Goal: Navigation & Orientation: Find specific page/section

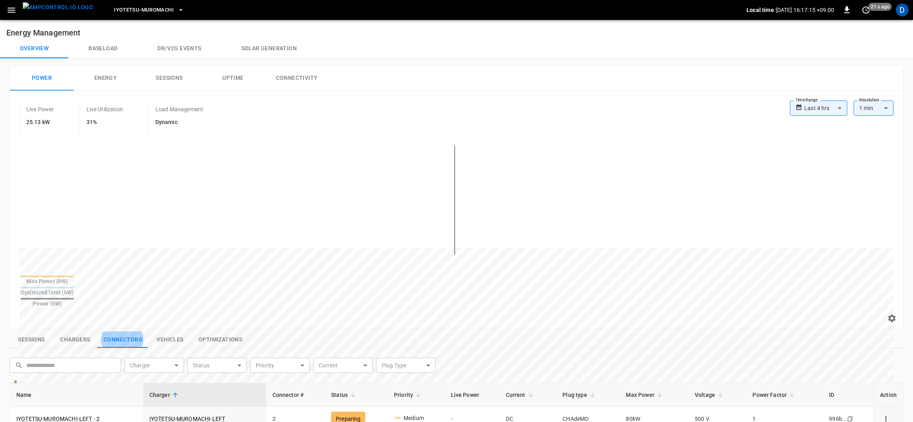
scroll to position [90, 0]
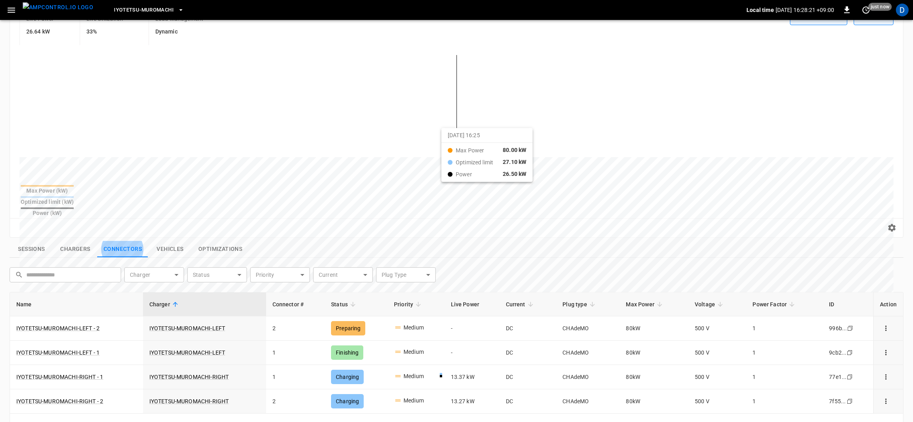
click at [451, 293] on div at bounding box center [442, 347] width 844 height 109
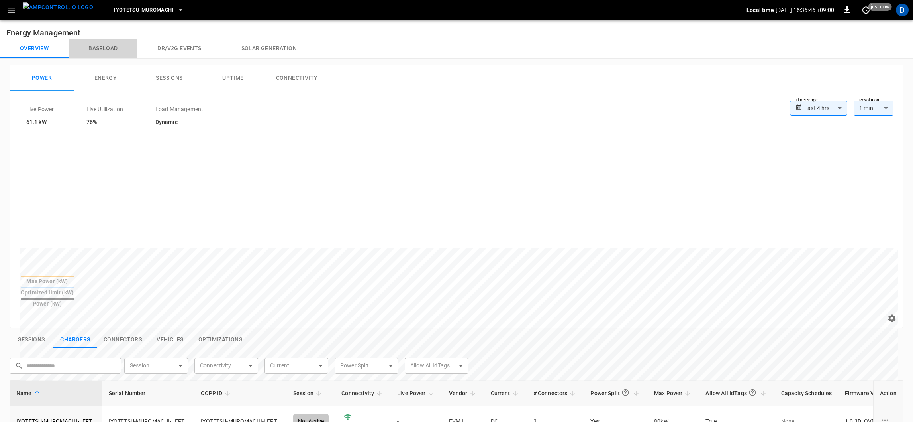
click at [106, 52] on button "Baseload" at bounding box center [103, 48] width 69 height 19
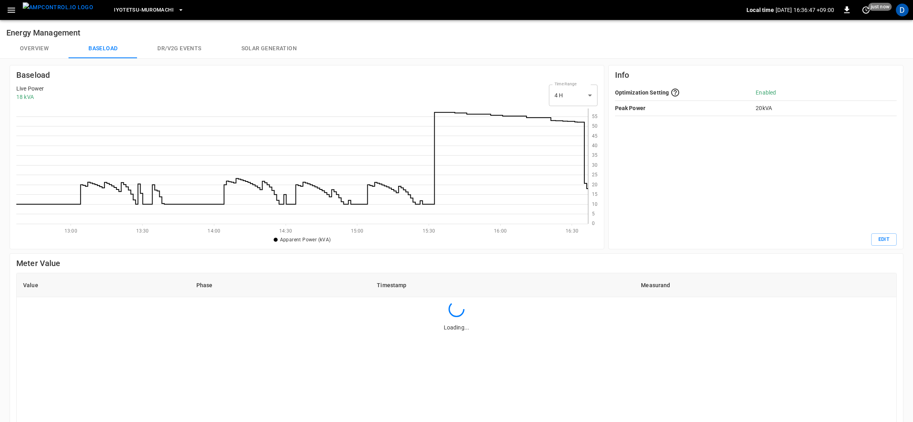
scroll to position [110, 567]
click at [41, 45] on button "Overview" at bounding box center [34, 48] width 69 height 19
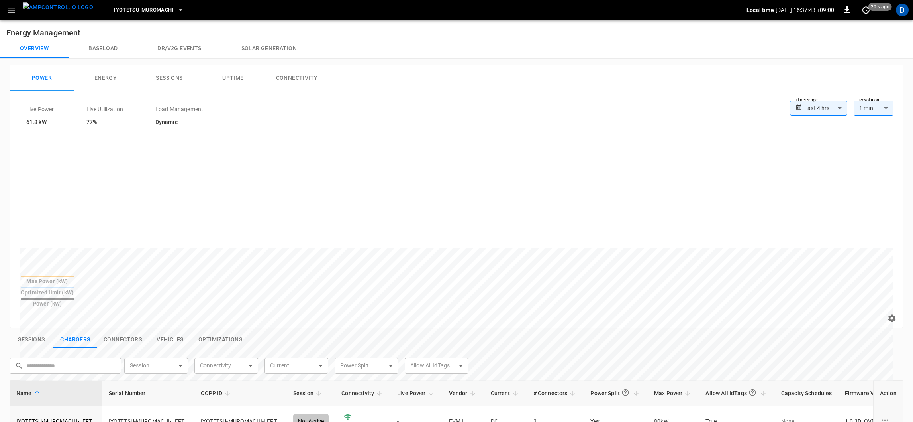
click at [41, 45] on button "Overview" at bounding box center [34, 48] width 69 height 19
click at [118, 331] on button "Connectors" at bounding box center [122, 339] width 51 height 17
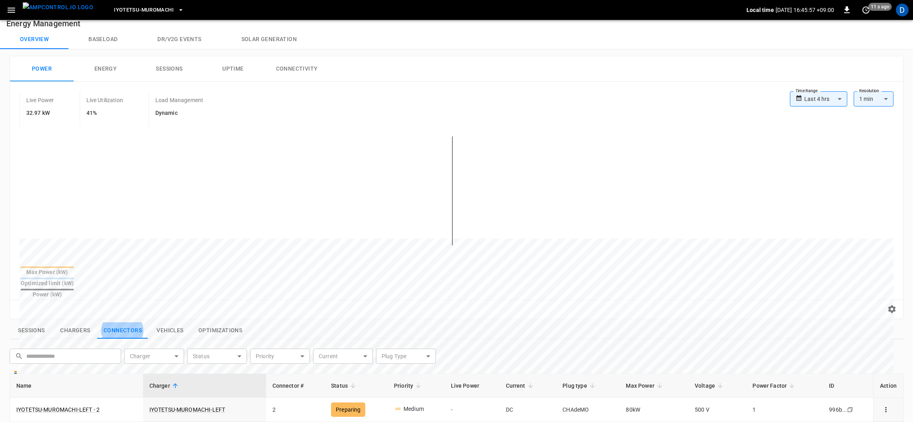
scroll to position [3, 0]
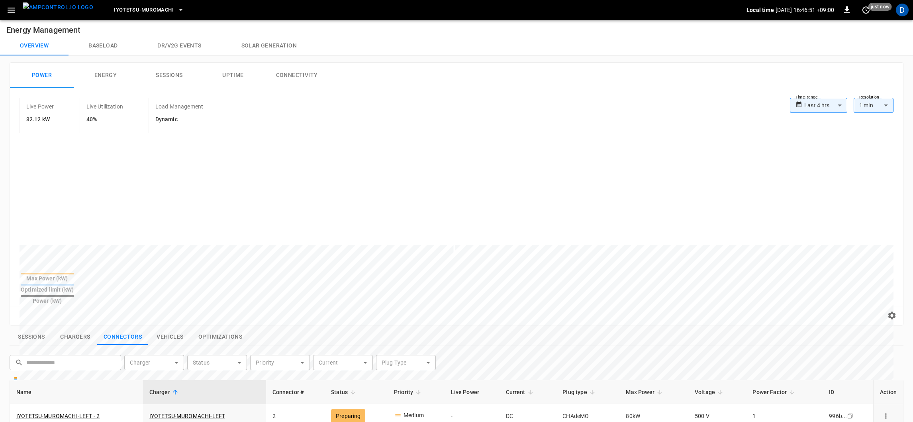
drag, startPoint x: 696, startPoint y: 197, endPoint x: 618, endPoint y: 336, distance: 158.8
click at [618, 348] on div "​ ​ Charger ​ Charger Status ​ Status Priority ​ Priority Current ​ Current Plu…" at bounding box center [451, 359] width 897 height 22
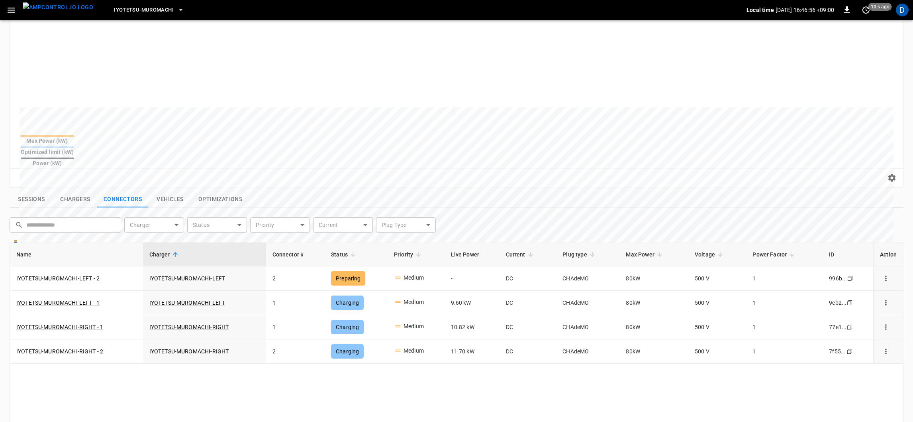
scroll to position [119, 0]
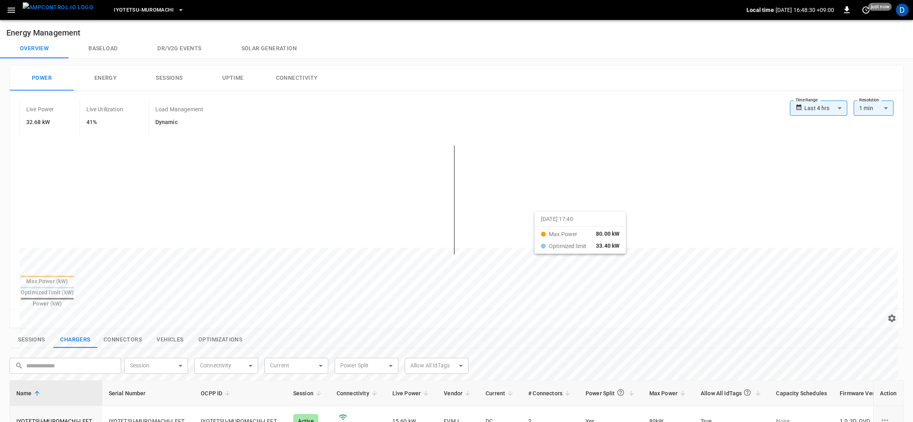
scroll to position [81, 0]
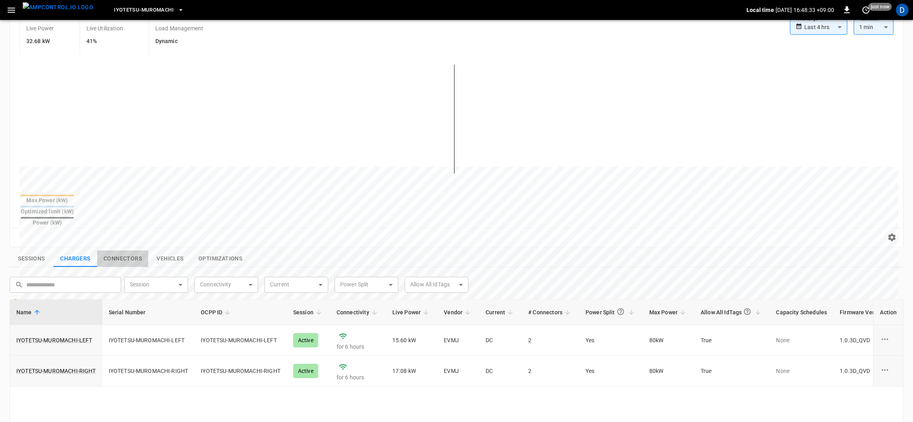
click at [119, 250] on button "Connectors" at bounding box center [122, 258] width 51 height 17
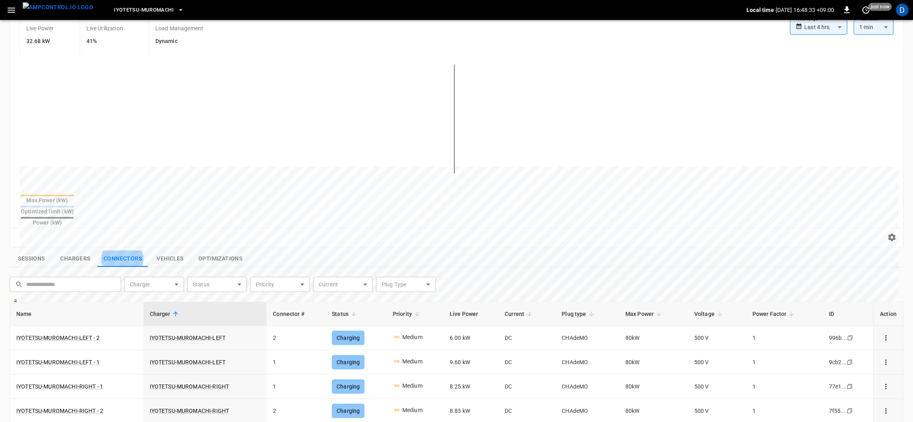
click at [119, 250] on button "Connectors" at bounding box center [122, 258] width 51 height 17
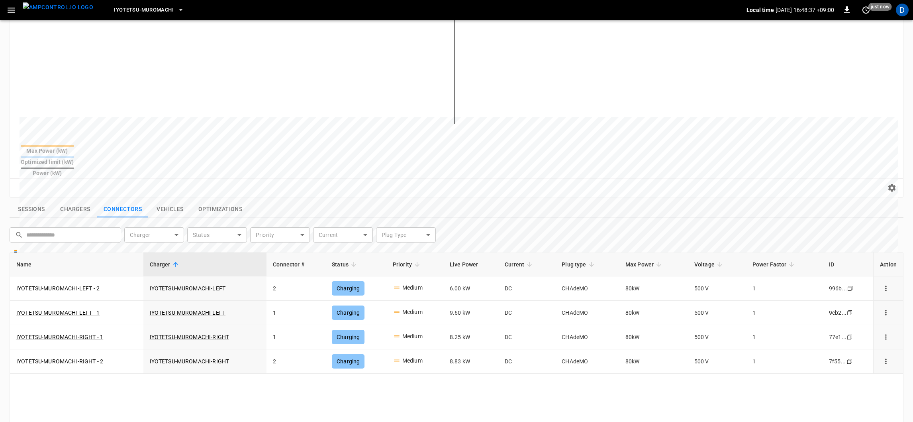
scroll to position [131, 0]
click at [27, 252] on th "Name" at bounding box center [77, 264] width 134 height 24
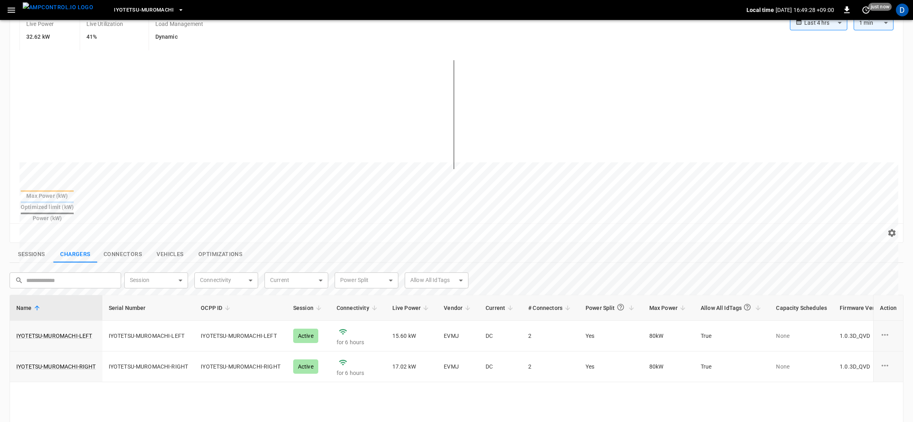
scroll to position [157, 0]
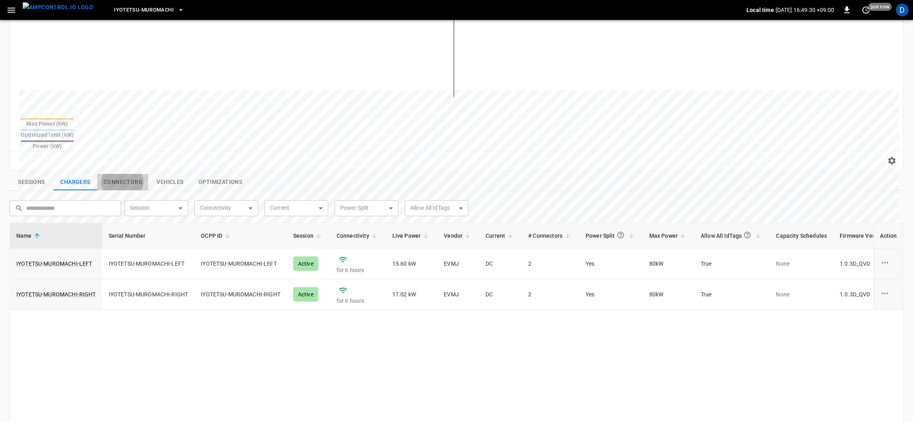
click at [109, 174] on button "Connectors" at bounding box center [122, 182] width 51 height 17
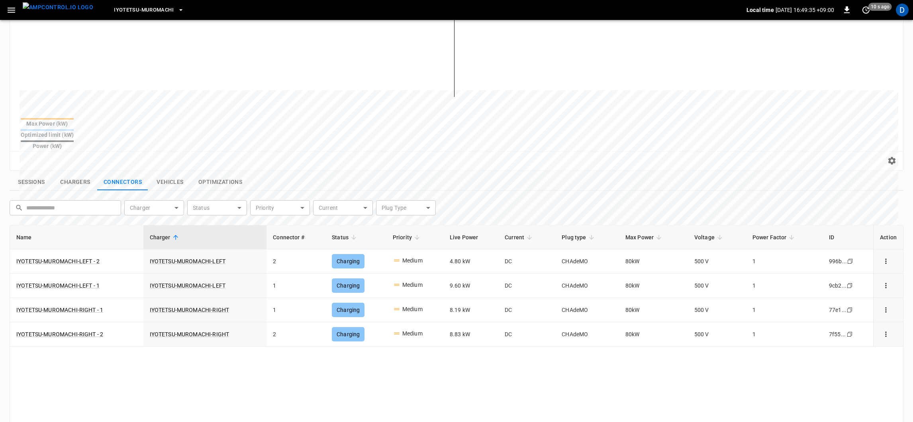
scroll to position [115, 0]
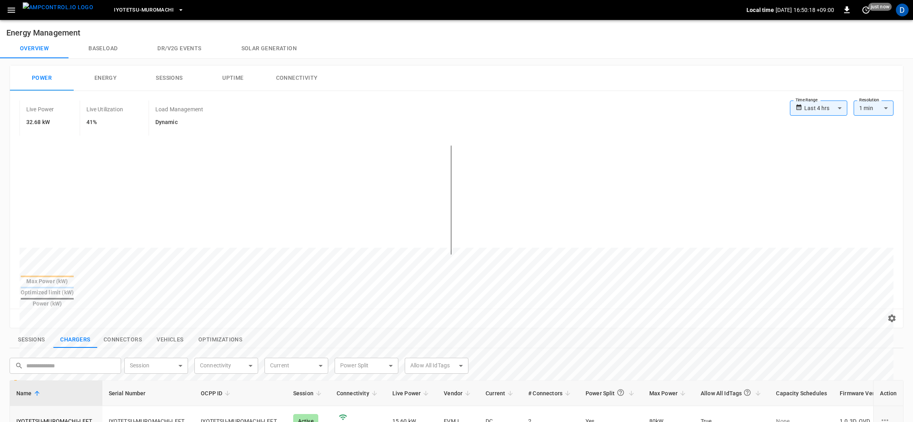
click at [118, 331] on button "Connectors" at bounding box center [122, 339] width 51 height 17
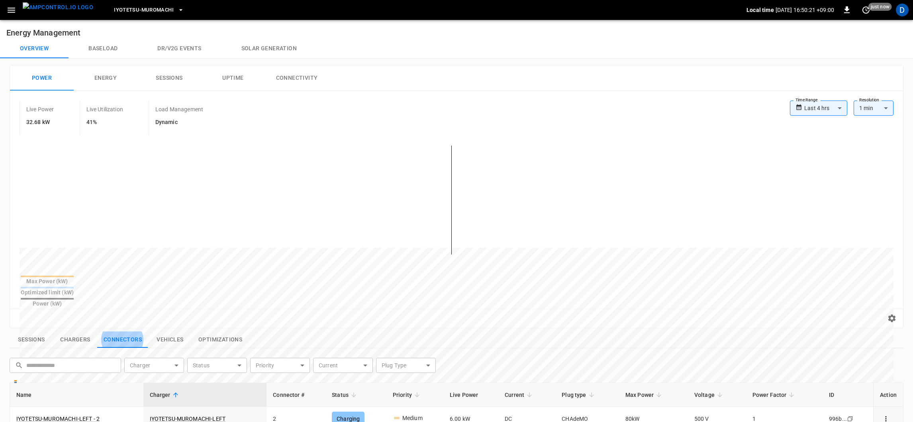
click at [118, 331] on button "Connectors" at bounding box center [122, 339] width 51 height 17
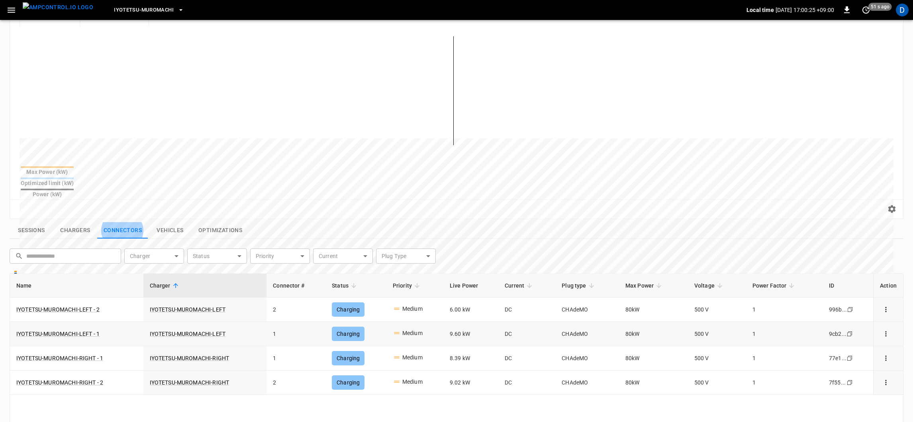
scroll to position [113, 0]
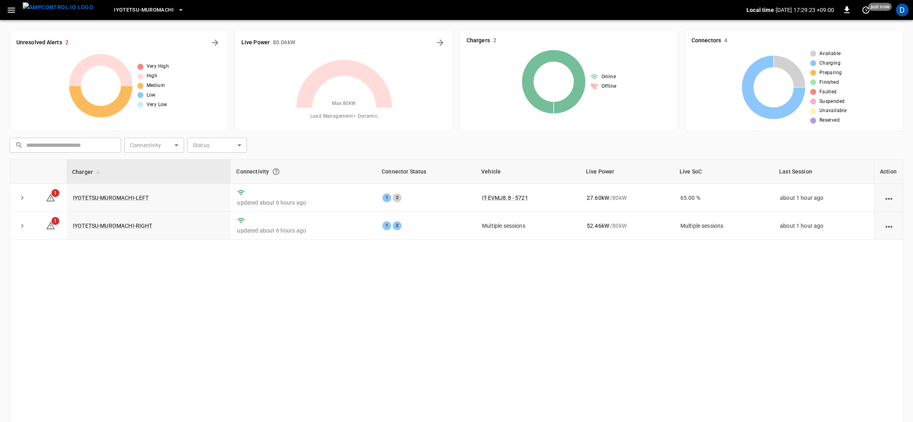
click at [11, 11] on icon "button" at bounding box center [11, 10] width 10 height 10
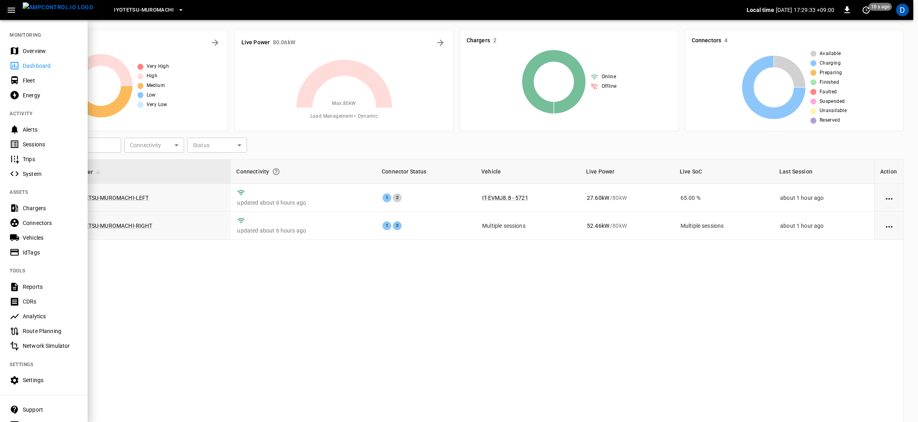
click at [39, 53] on div "Overview" at bounding box center [50, 51] width 55 height 8
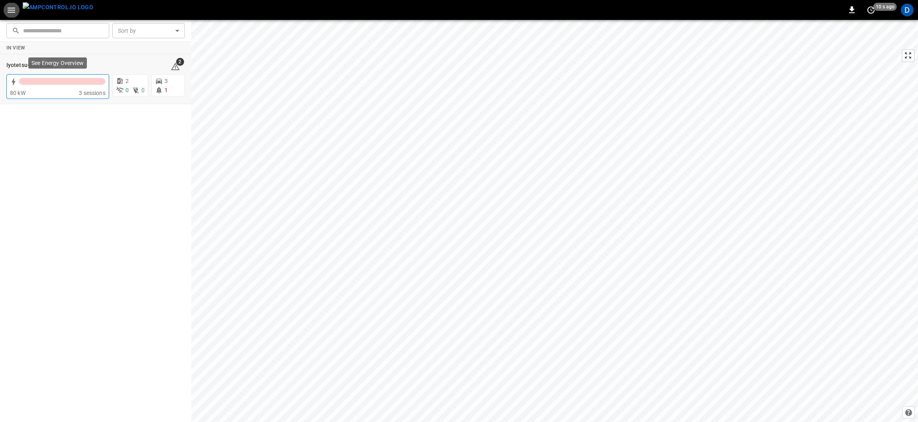
click at [58, 85] on div at bounding box center [62, 83] width 87 height 11
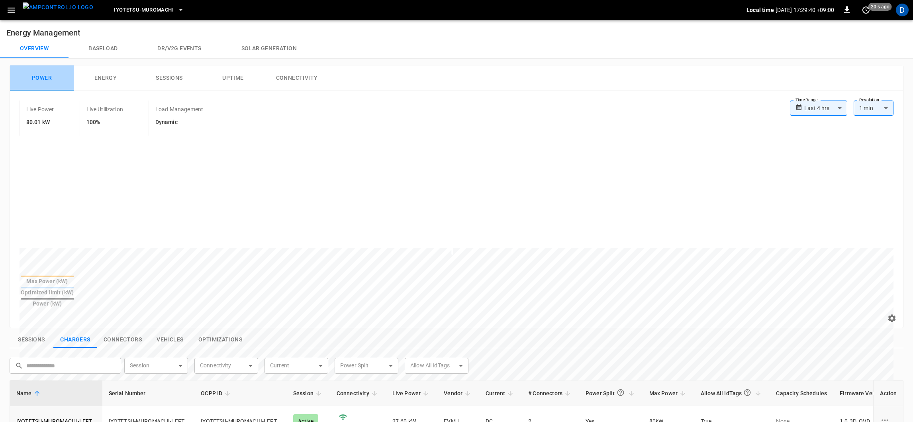
click at [58, 85] on button "Power" at bounding box center [42, 78] width 64 height 26
